Goal: Complete application form

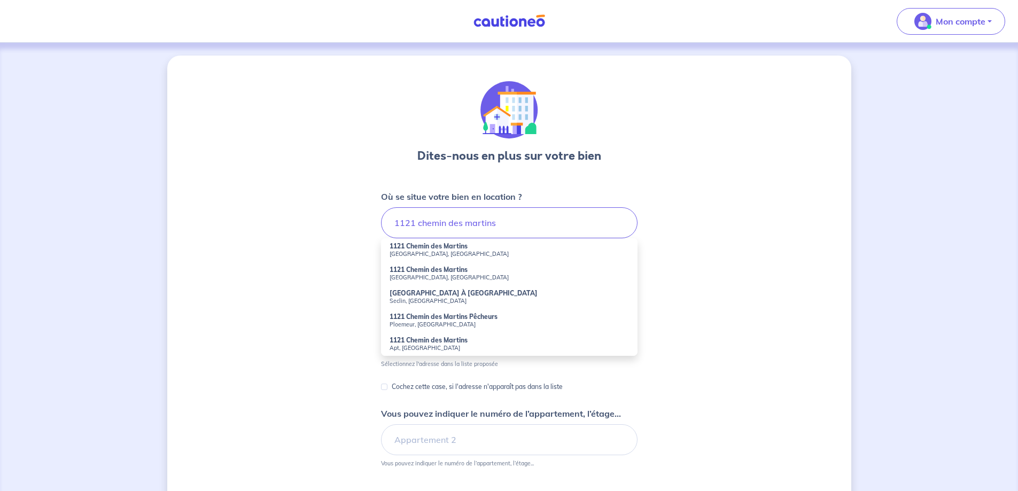
click at [441, 253] on small "[GEOGRAPHIC_DATA], [GEOGRAPHIC_DATA]" at bounding box center [508, 253] width 239 height 7
type input "[GEOGRAPHIC_DATA], [GEOGRAPHIC_DATA], [GEOGRAPHIC_DATA]"
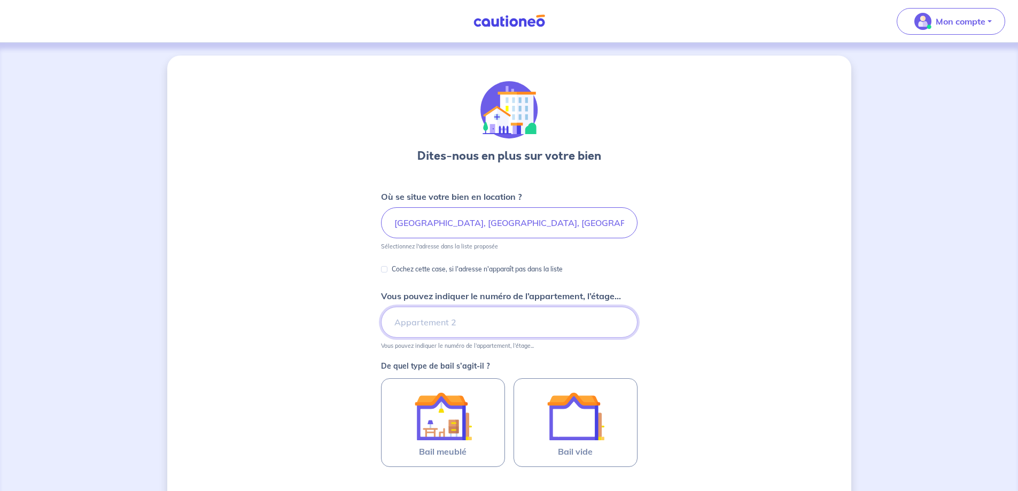
click at [441, 317] on input "Vous pouvez indiquer le numéro de l’appartement, l’étage..." at bounding box center [509, 322] width 256 height 31
type input "T2"
drag, startPoint x: 374, startPoint y: 289, endPoint x: 355, endPoint y: 288, distance: 19.8
click at [368, 289] on div "Dites-nous en plus sur votre bien Où se situe votre bien en location ? [GEOGRAP…" at bounding box center [509, 336] width 684 height 560
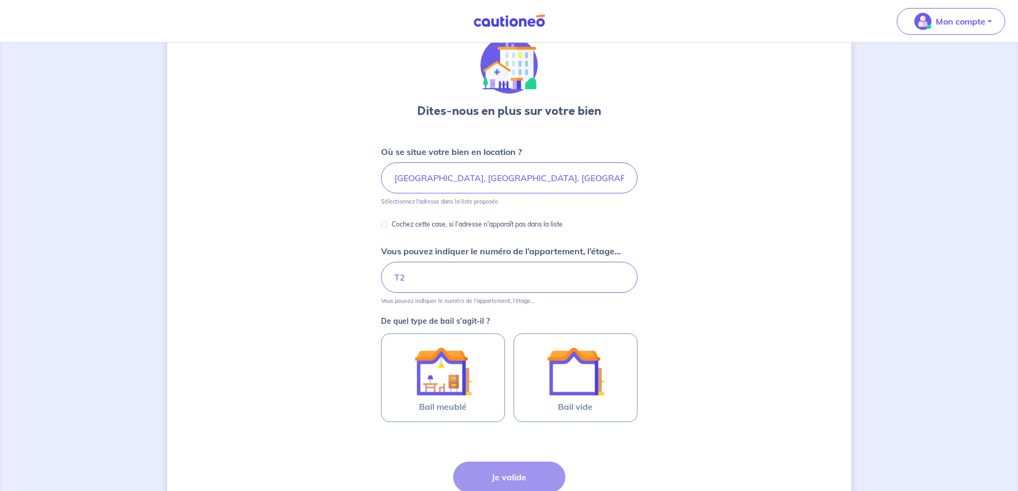
scroll to position [107, 0]
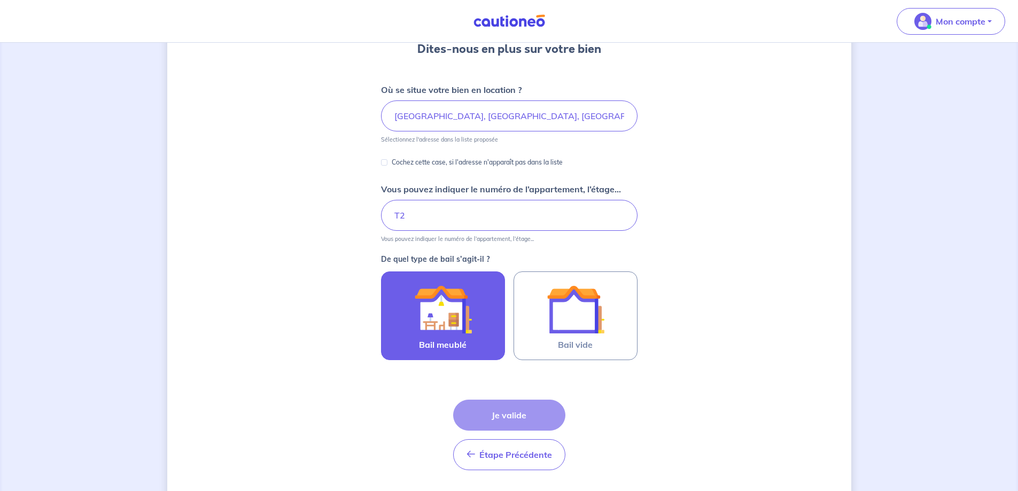
drag, startPoint x: 457, startPoint y: 326, endPoint x: 424, endPoint y: 335, distance: 33.8
click at [456, 326] on img at bounding box center [443, 309] width 58 height 58
click at [0, 0] on input "Bail meublé" at bounding box center [0, 0] width 0 height 0
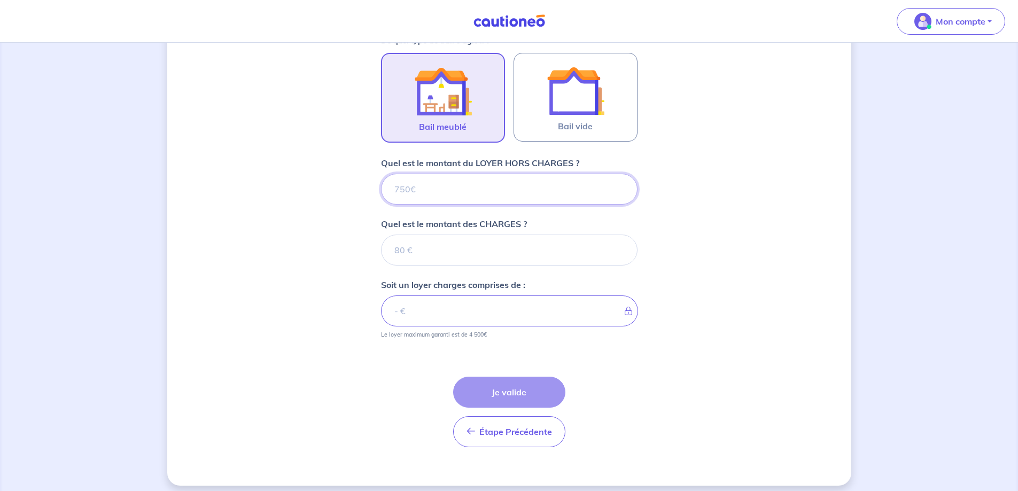
scroll to position [333, 0]
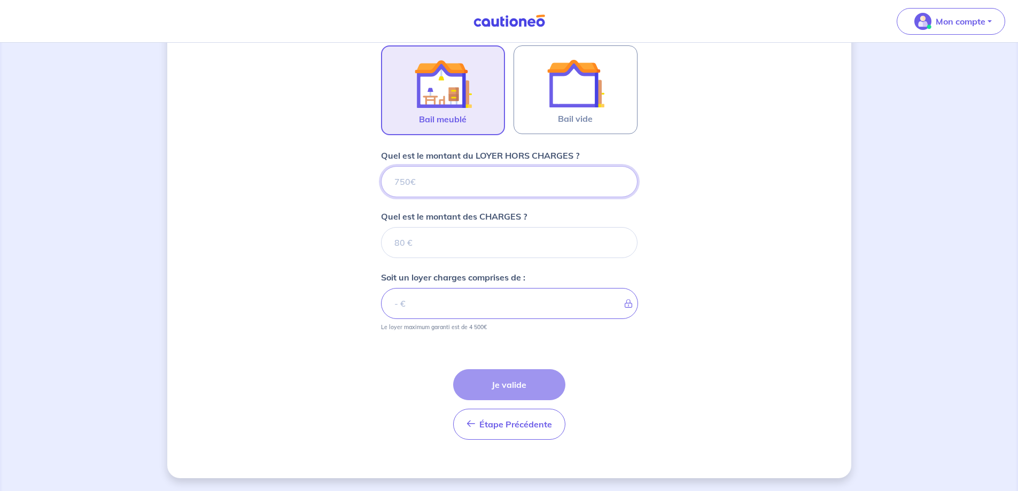
click at [434, 180] on input "Quel est le montant du LOYER HORS CHARGES ?" at bounding box center [509, 181] width 256 height 31
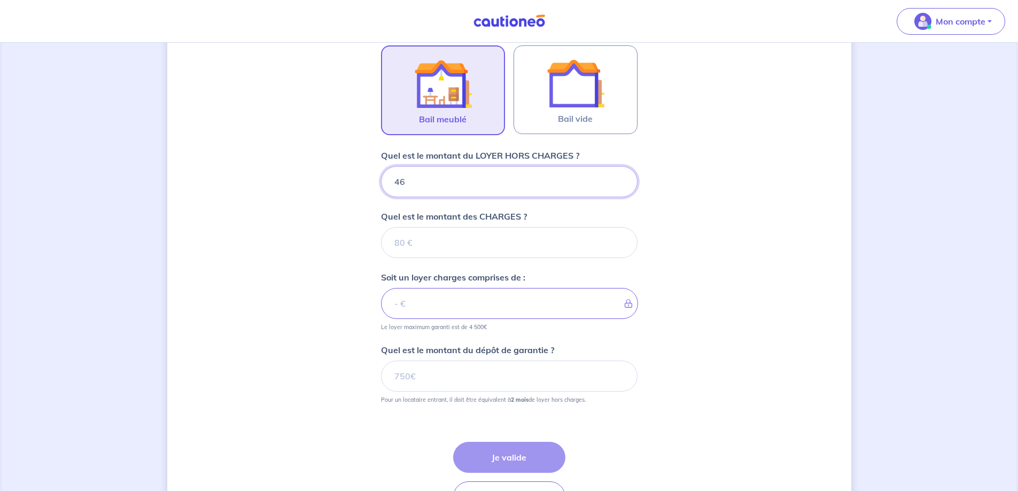
type input "465"
type input "8"
type input "473"
type input "8"
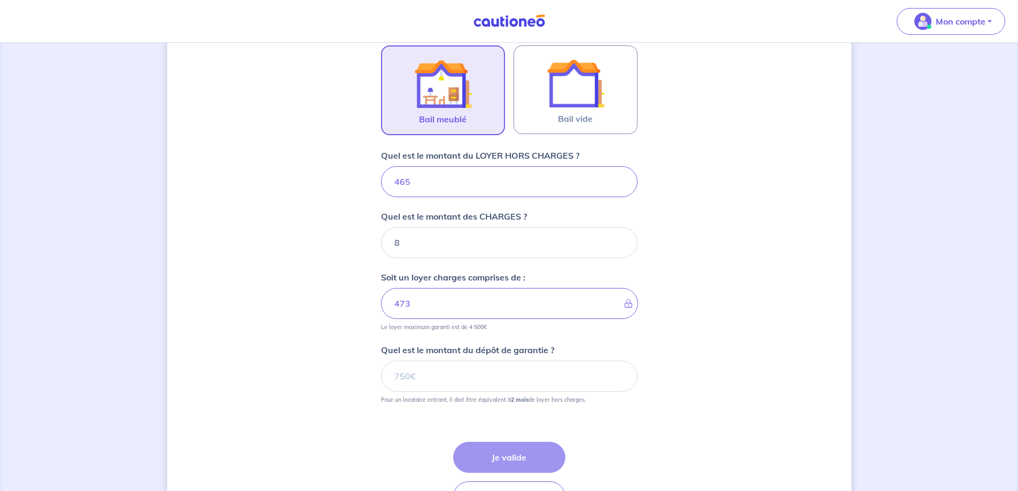
click at [268, 308] on div "Dites-nous en plus sur votre bien Où se situe votre bien en location ? [GEOGRAP…" at bounding box center [509, 137] width 684 height 828
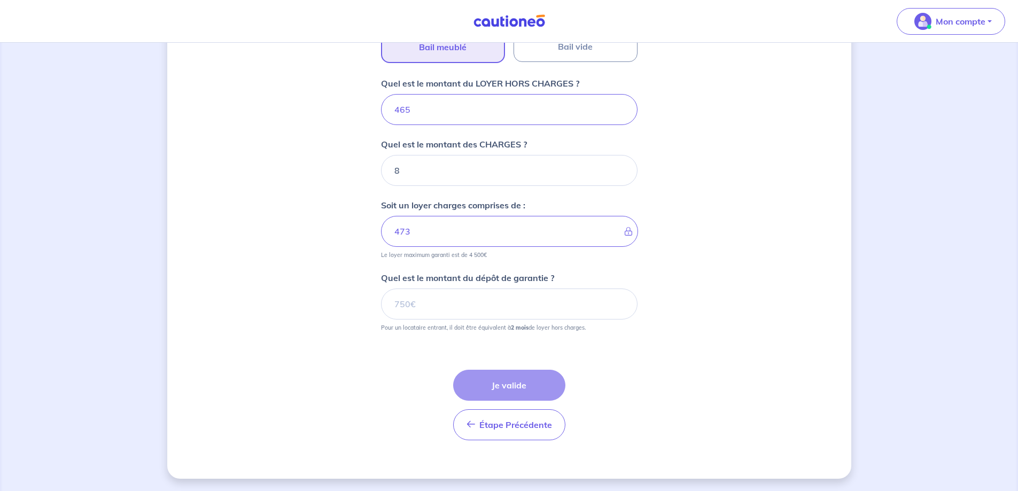
scroll to position [405, 0]
click at [479, 307] on input "Quel est le montant du dépôt de garantie ?" at bounding box center [509, 303] width 256 height 31
type input "930"
click at [525, 377] on button "Je valide" at bounding box center [509, 384] width 112 height 31
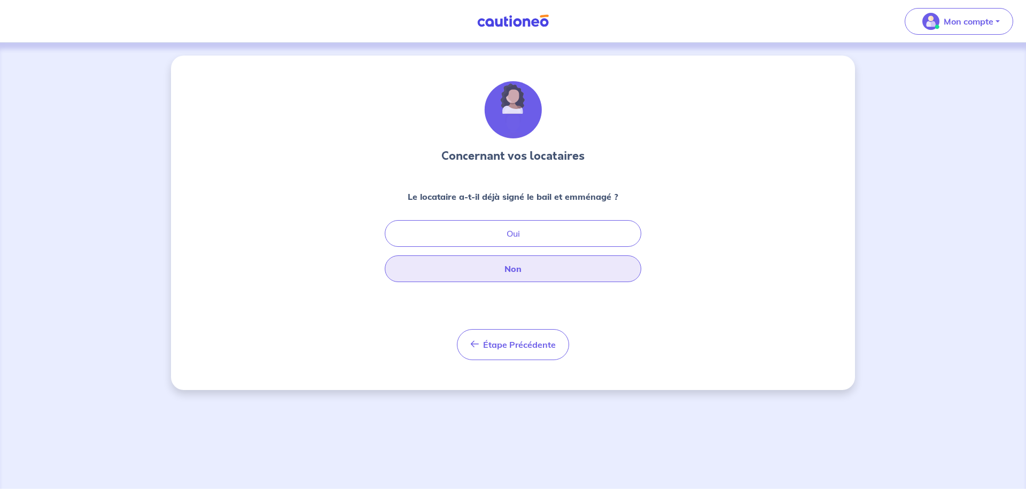
click at [531, 274] on button "Non" at bounding box center [513, 268] width 256 height 27
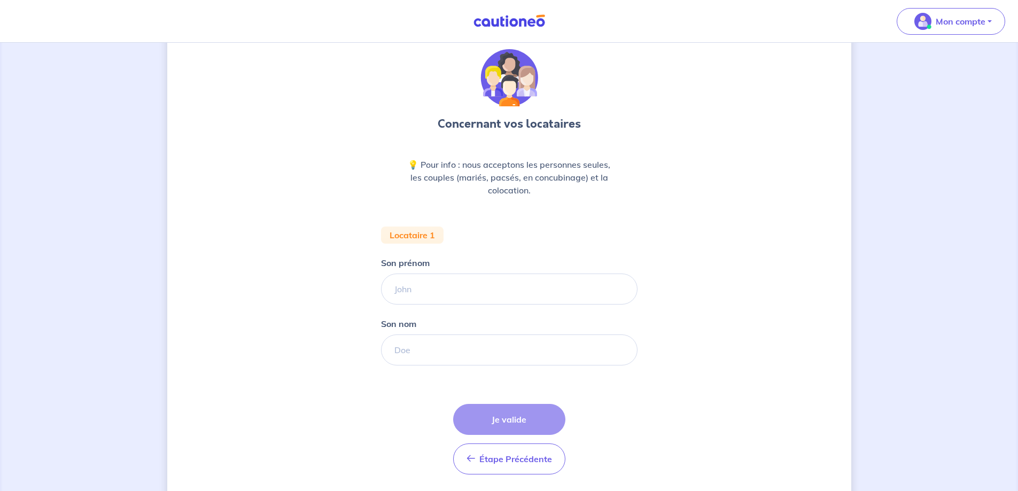
scroll to position [67, 0]
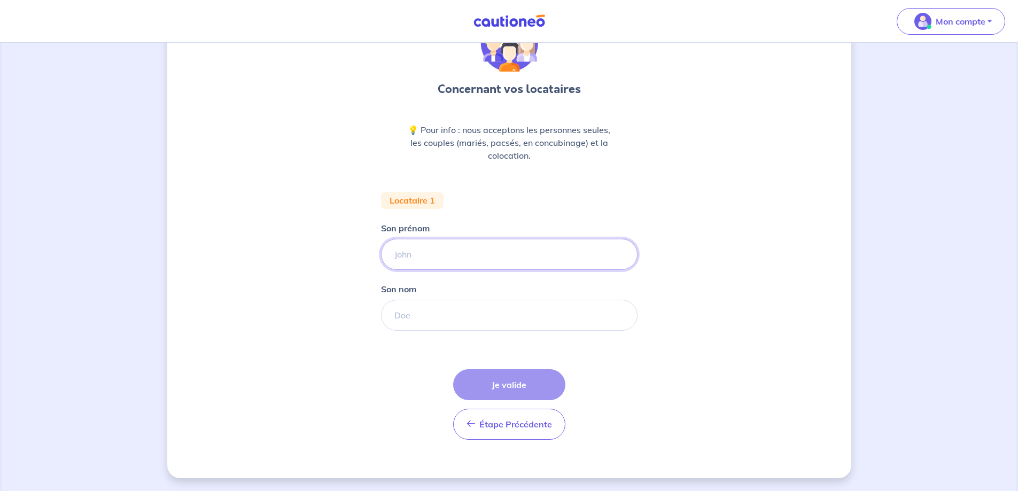
click at [413, 254] on input "Son prénom" at bounding box center [509, 254] width 256 height 31
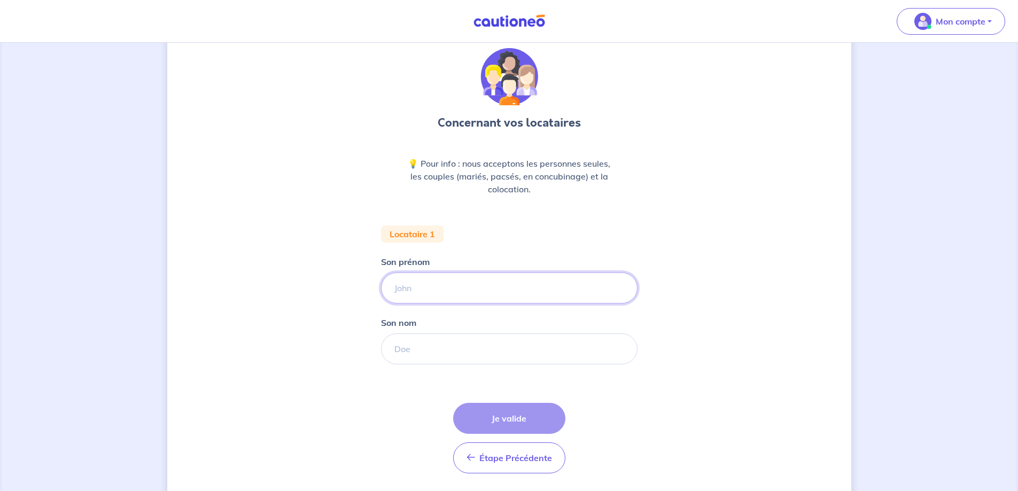
scroll to position [0, 0]
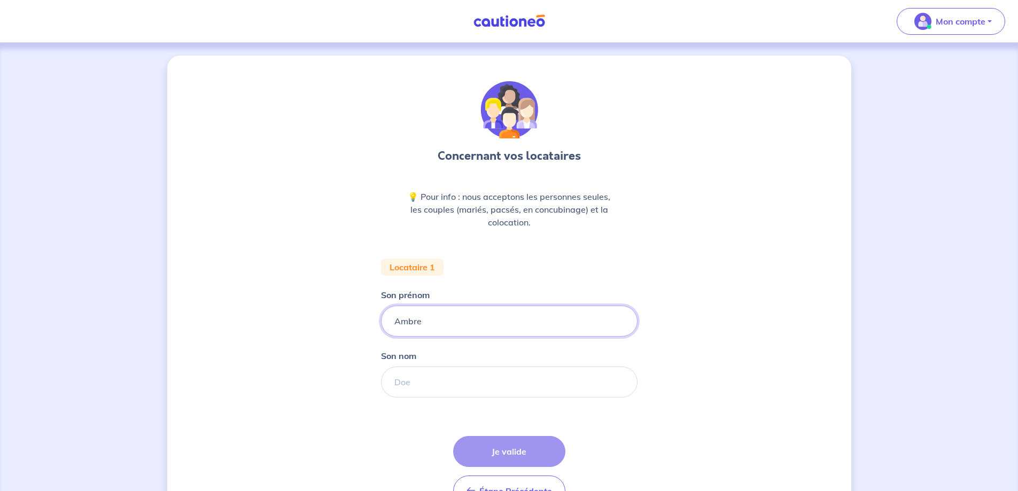
type input "Ambre"
click at [318, 329] on div "Concernant vos locataires 💡 Pour info : nous acceptons les personnes seules, le…" at bounding box center [509, 300] width 684 height 489
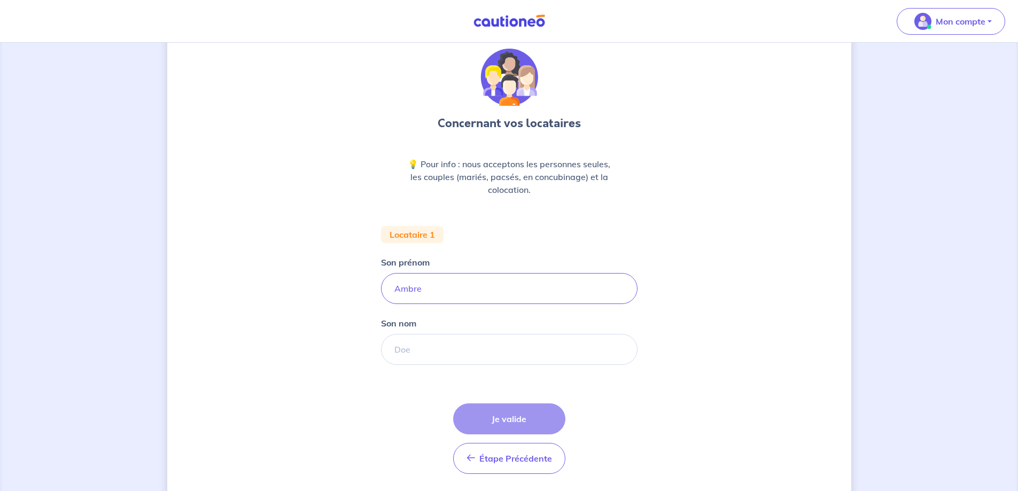
scroll to position [67, 0]
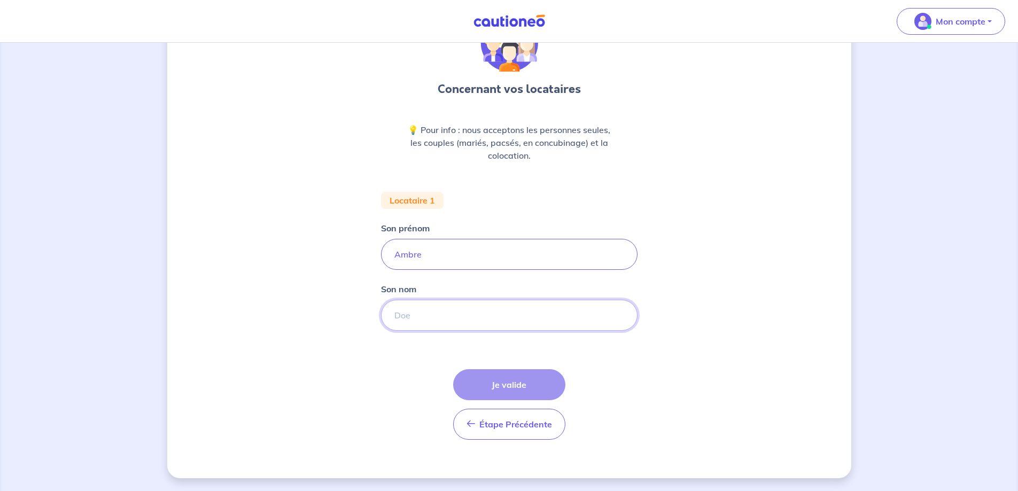
click at [446, 323] on input "Son nom" at bounding box center [509, 315] width 256 height 31
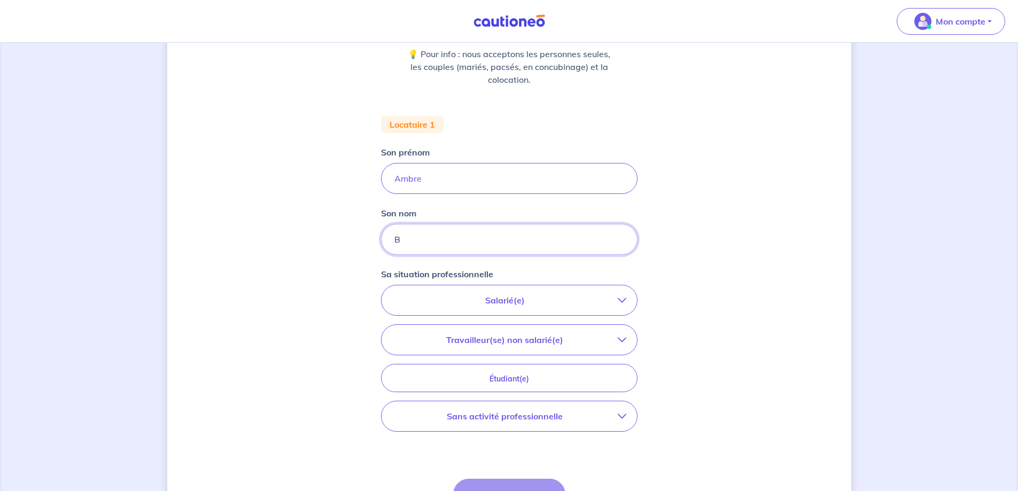
scroll to position [252, 0]
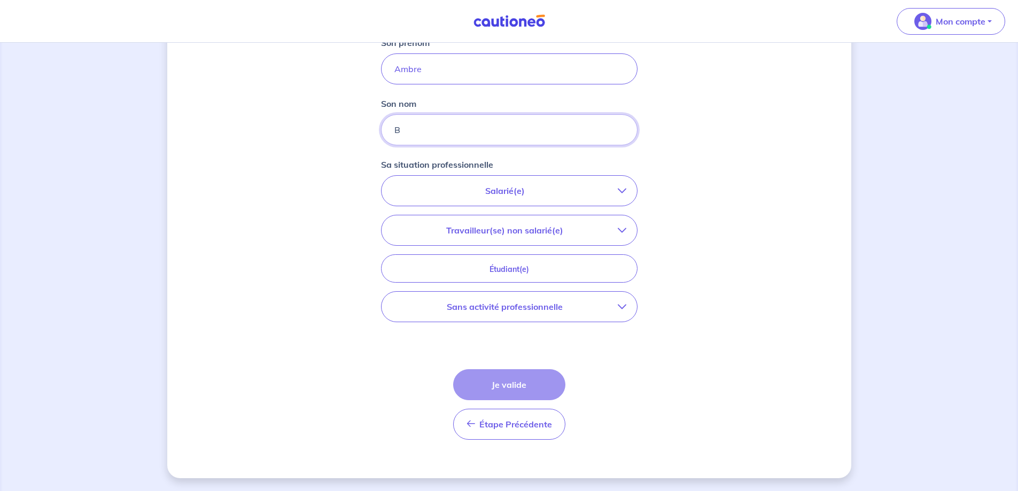
type input "B"
click at [499, 432] on button "Étape Précédente Précédent" at bounding box center [509, 424] width 112 height 31
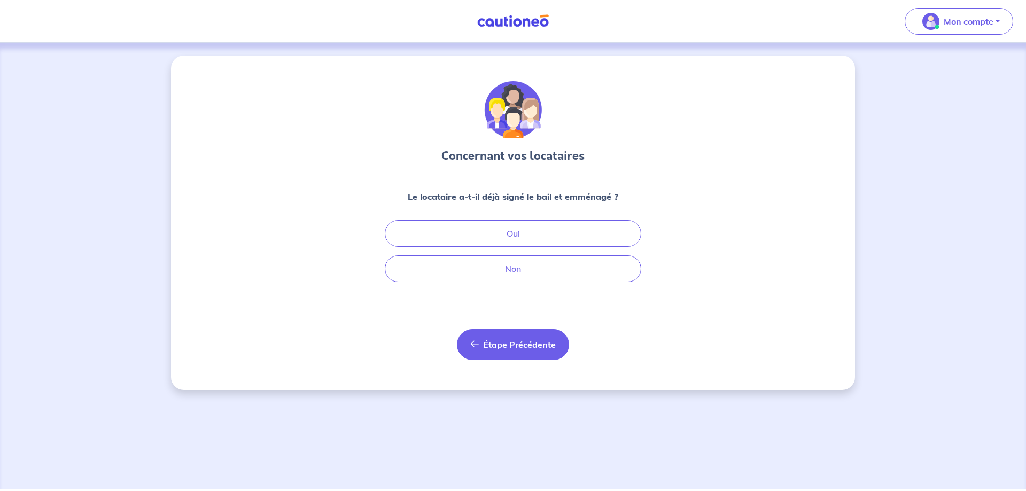
click at [482, 338] on button "Étape Précédente Précédent" at bounding box center [513, 344] width 112 height 31
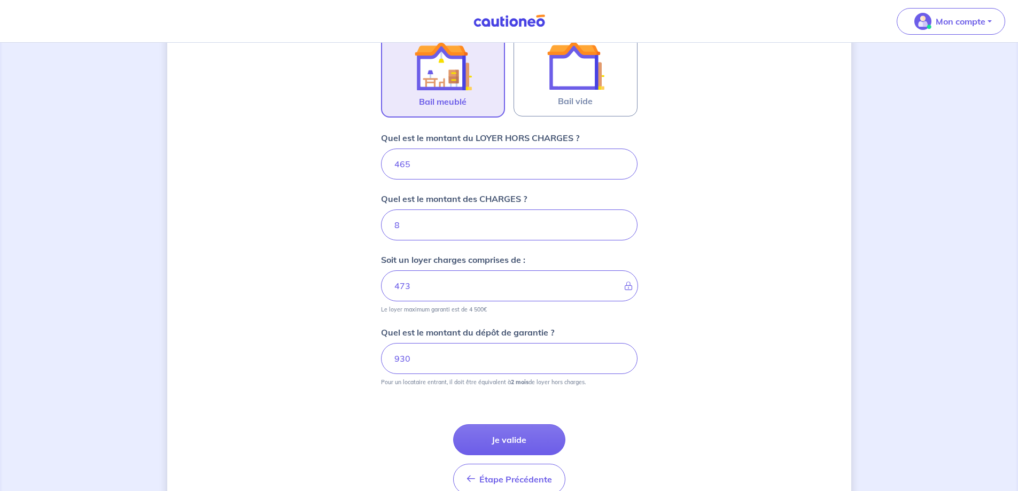
scroll to position [405, 0]
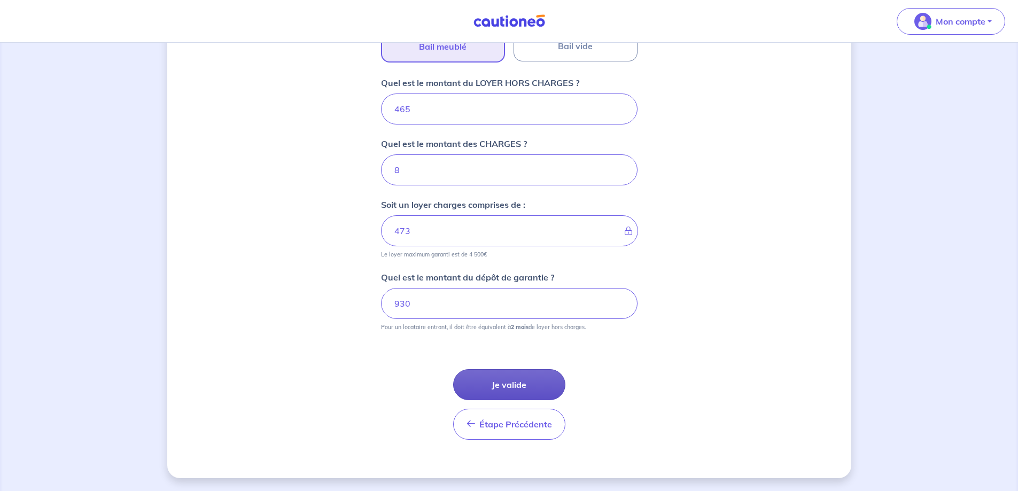
click at [521, 387] on button "Je valide" at bounding box center [509, 384] width 112 height 31
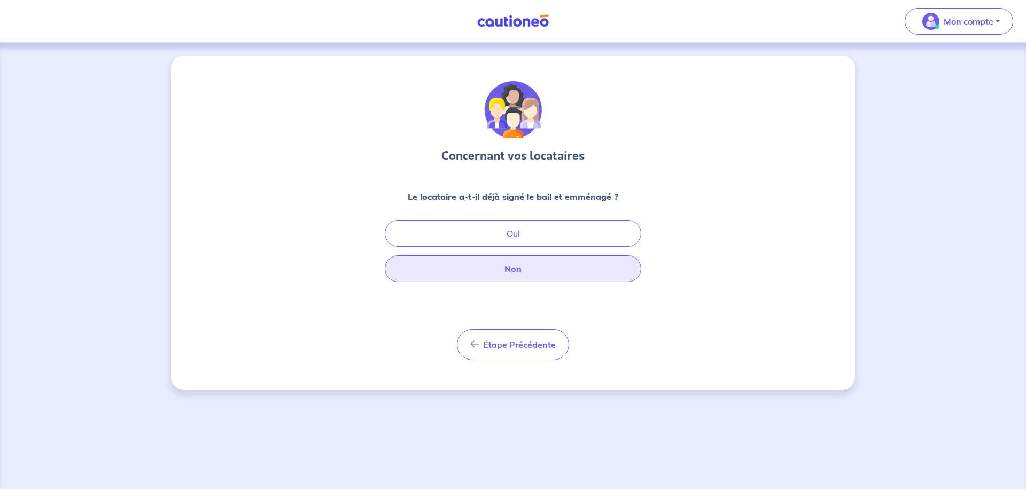
click at [503, 269] on button "Non" at bounding box center [513, 268] width 256 height 27
